Goal: Task Accomplishment & Management: Manage account settings

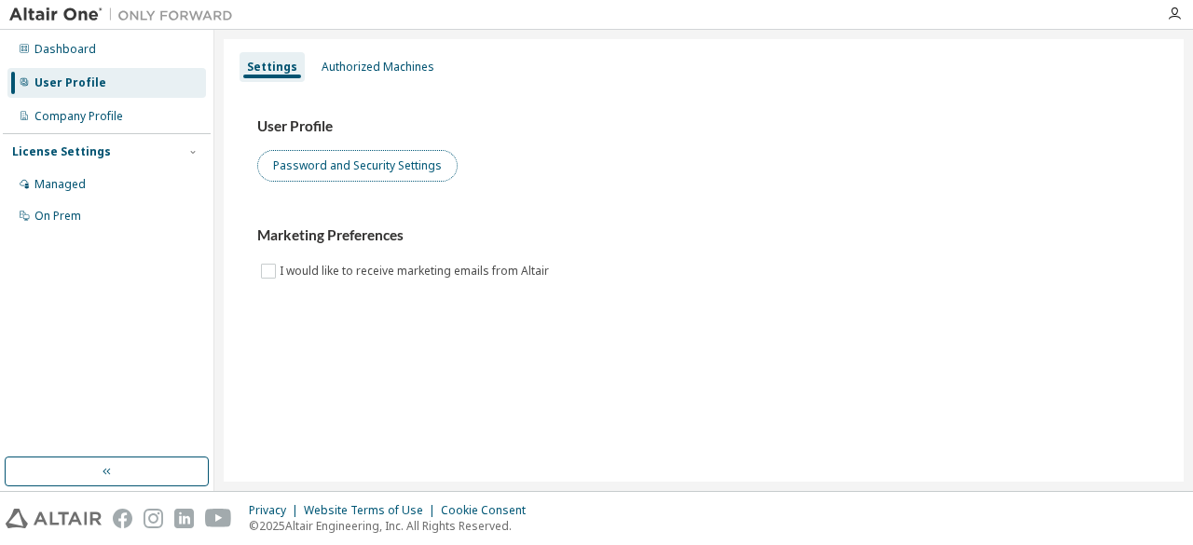
click at [324, 169] on button "Password and Security Settings" at bounding box center [357, 166] width 200 height 32
click at [393, 161] on button "Password and Security Settings" at bounding box center [357, 166] width 200 height 32
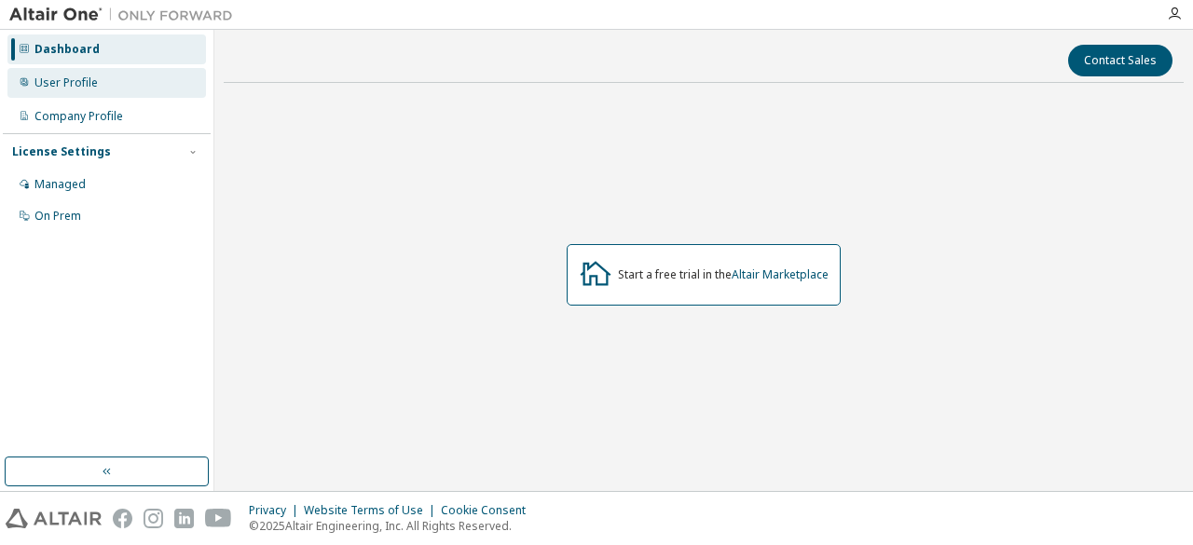
click at [63, 75] on div "User Profile" at bounding box center [65, 82] width 63 height 15
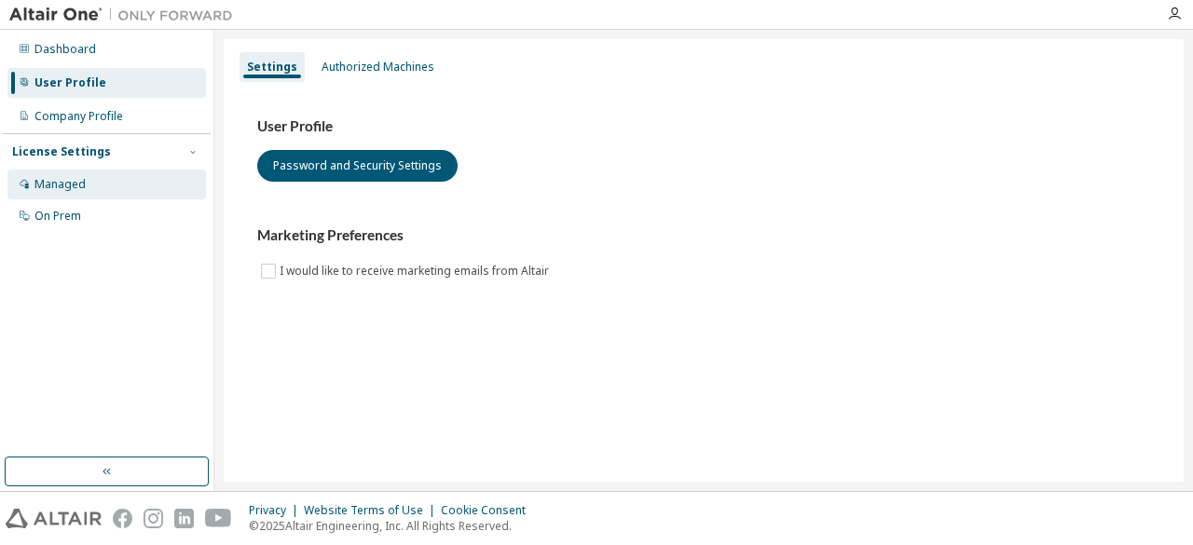
click at [65, 178] on div "Managed" at bounding box center [59, 184] width 51 height 15
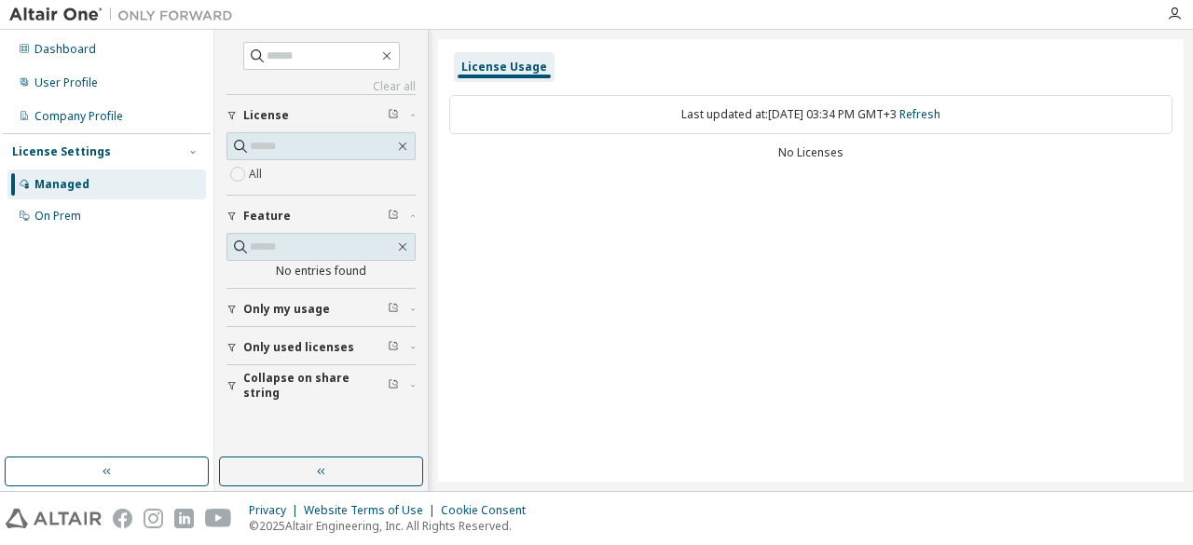
click at [125, 291] on div "Dashboard User Profile Company Profile License Settings Managed On Prem" at bounding box center [107, 244] width 208 height 422
click at [330, 480] on button "button" at bounding box center [321, 472] width 204 height 30
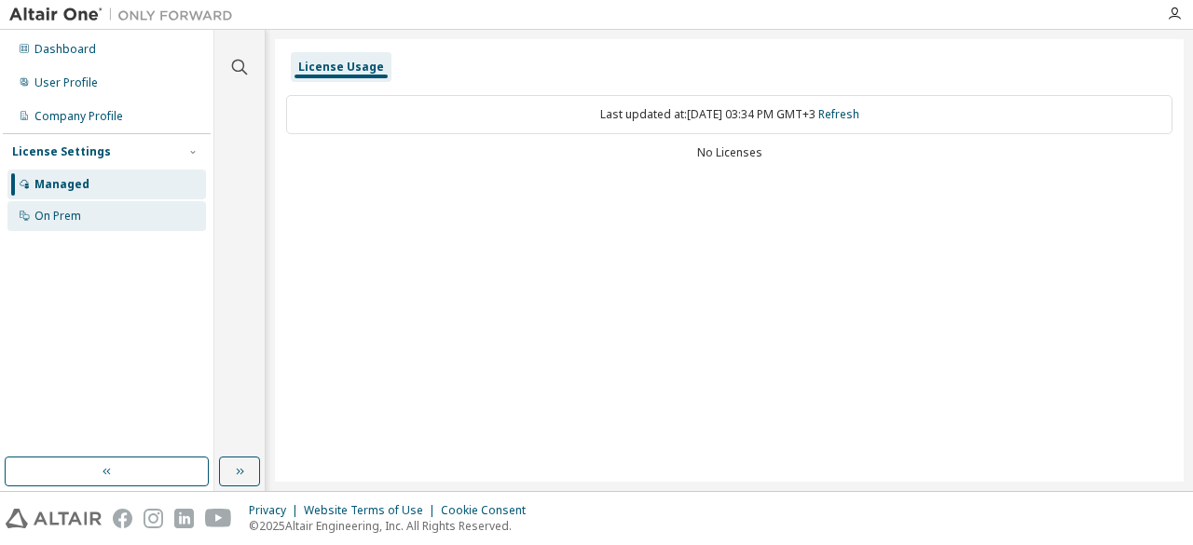
click at [47, 213] on div "On Prem" at bounding box center [57, 216] width 47 height 15
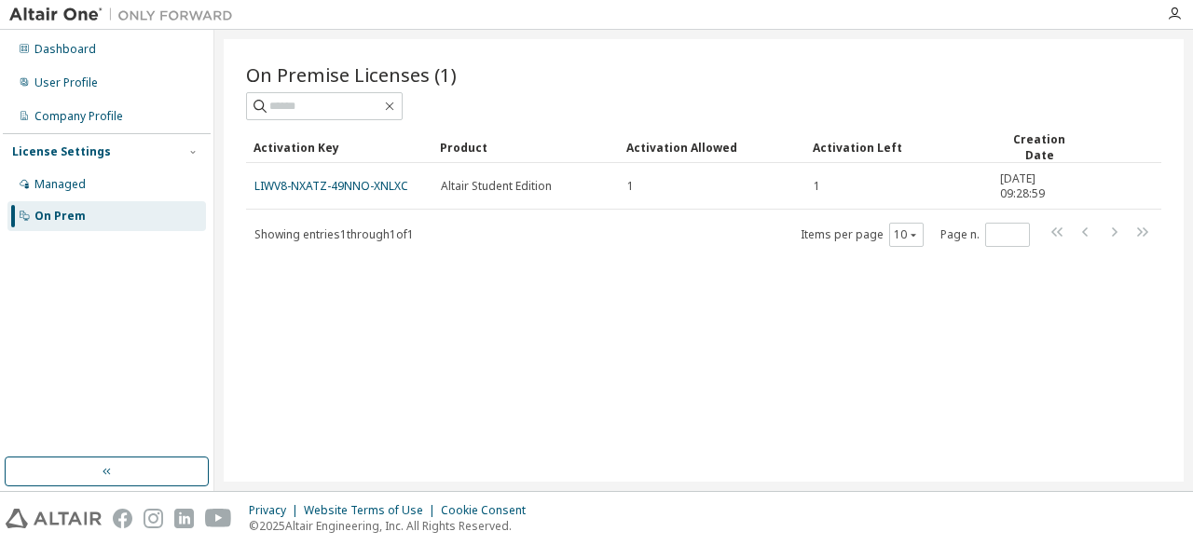
drag, startPoint x: 622, startPoint y: 417, endPoint x: 710, endPoint y: 540, distance: 151.8
click at [710, 540] on div "Dashboard User Profile Company Profile License Settings Managed On Prem On Prem…" at bounding box center [596, 272] width 1193 height 545
